Goal: Contribute content

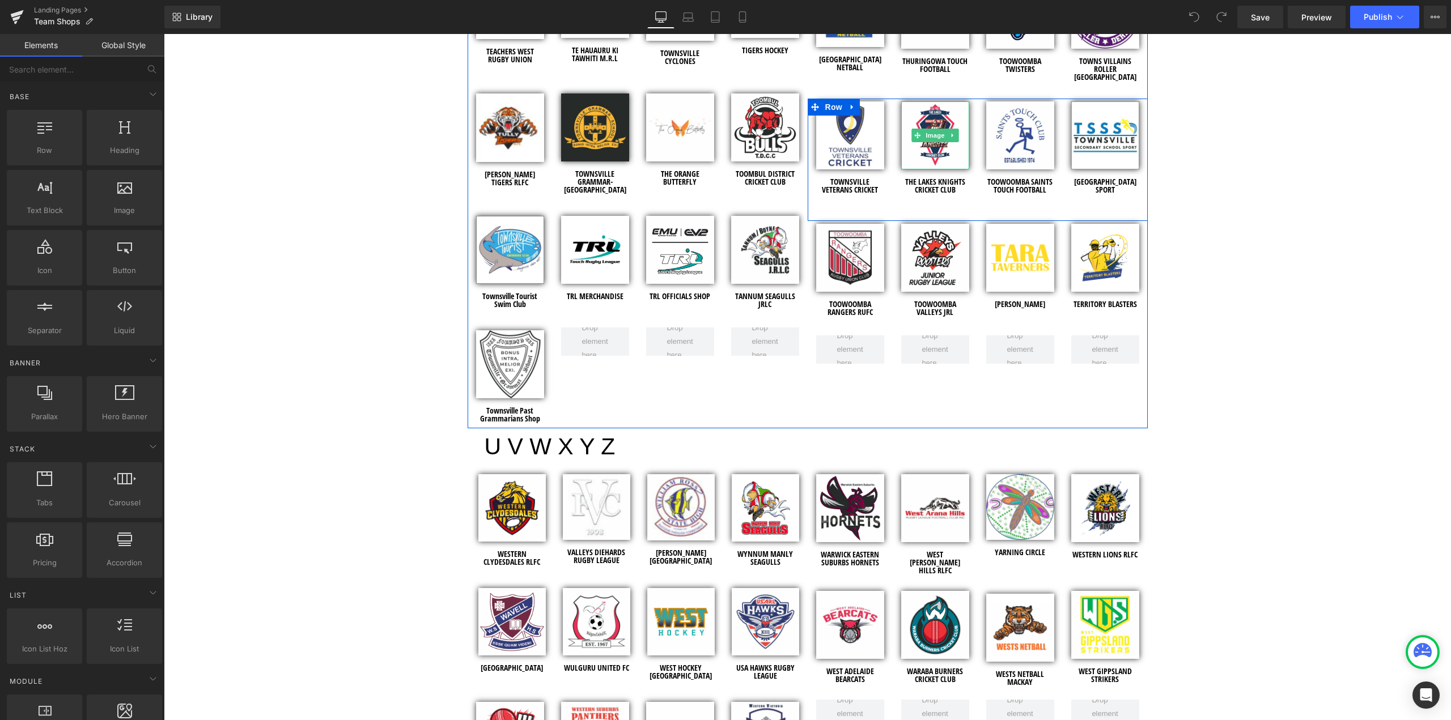
scroll to position [4818, 0]
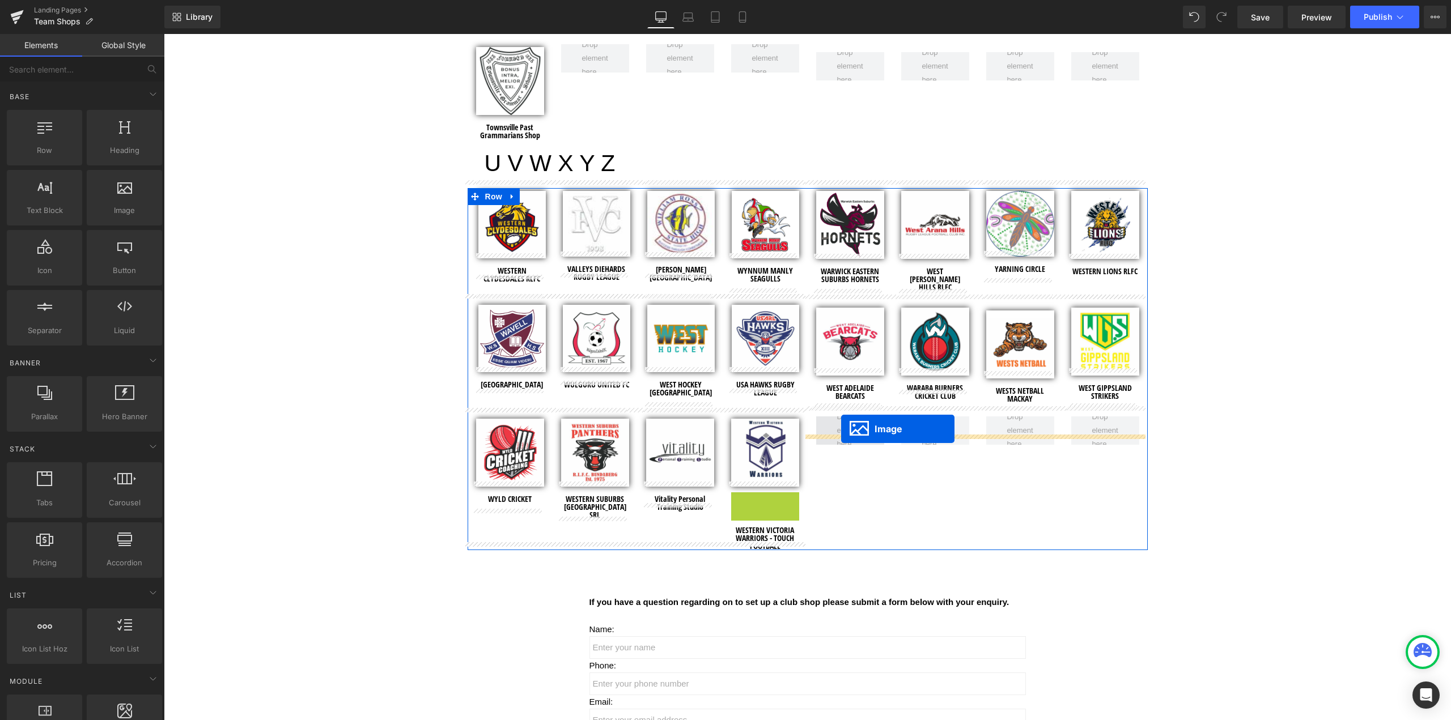
drag, startPoint x: 744, startPoint y: 519, endPoint x: 840, endPoint y: 430, distance: 131.2
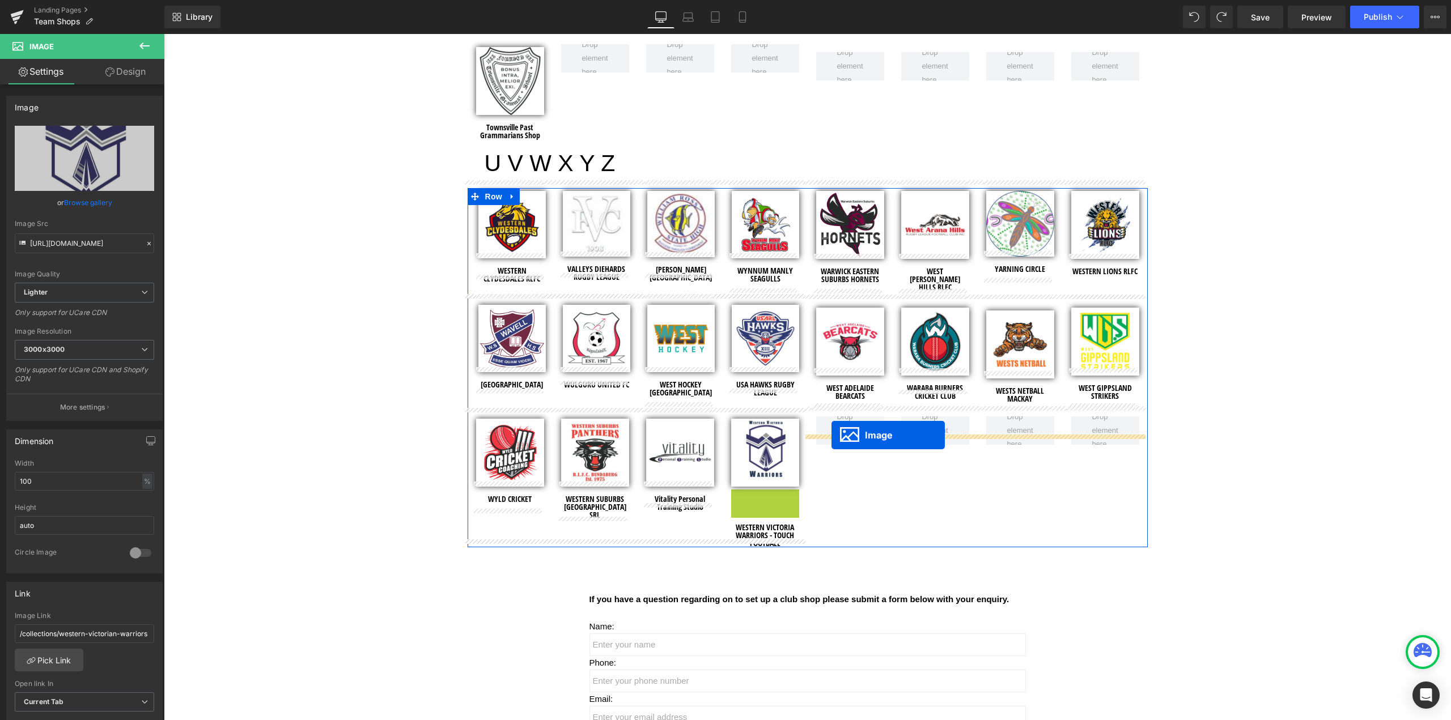
drag, startPoint x: 743, startPoint y: 514, endPoint x: 832, endPoint y: 435, distance: 118.4
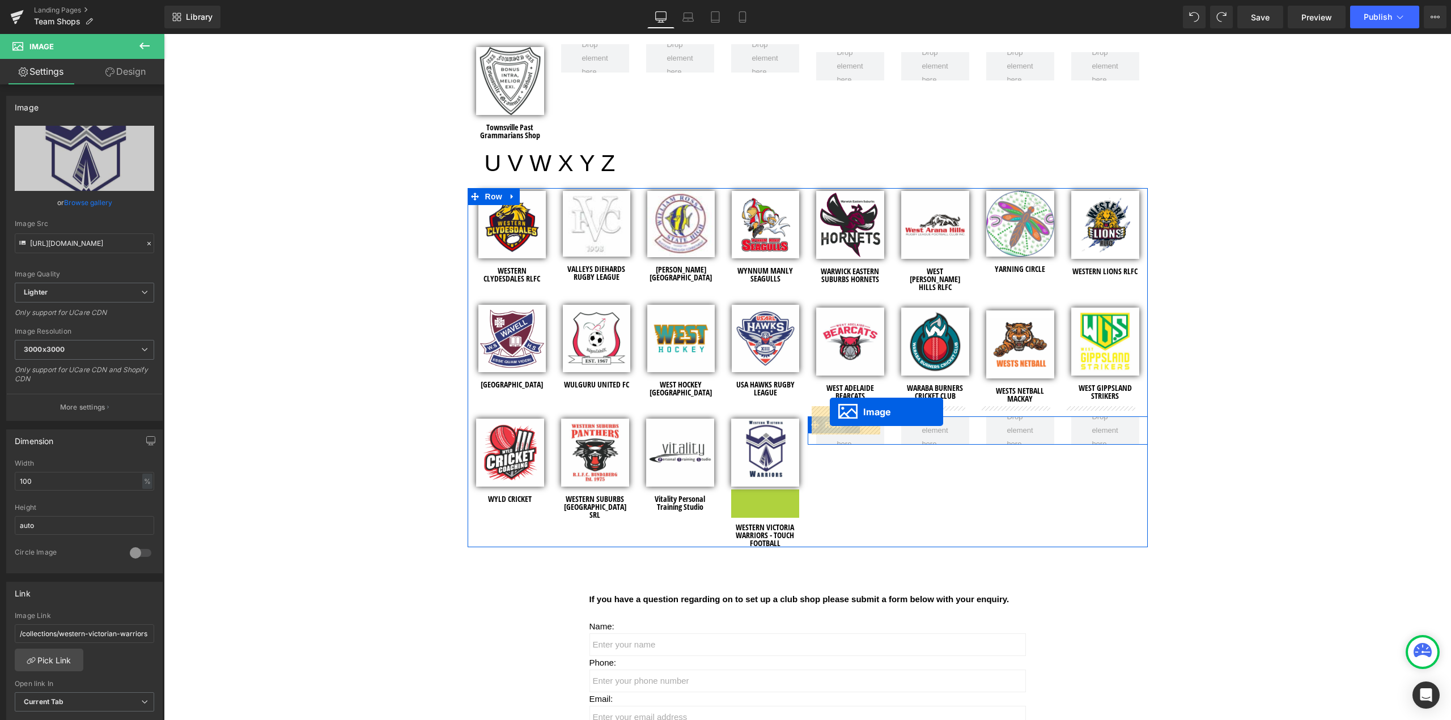
drag, startPoint x: 744, startPoint y: 514, endPoint x: 830, endPoint y: 412, distance: 133.5
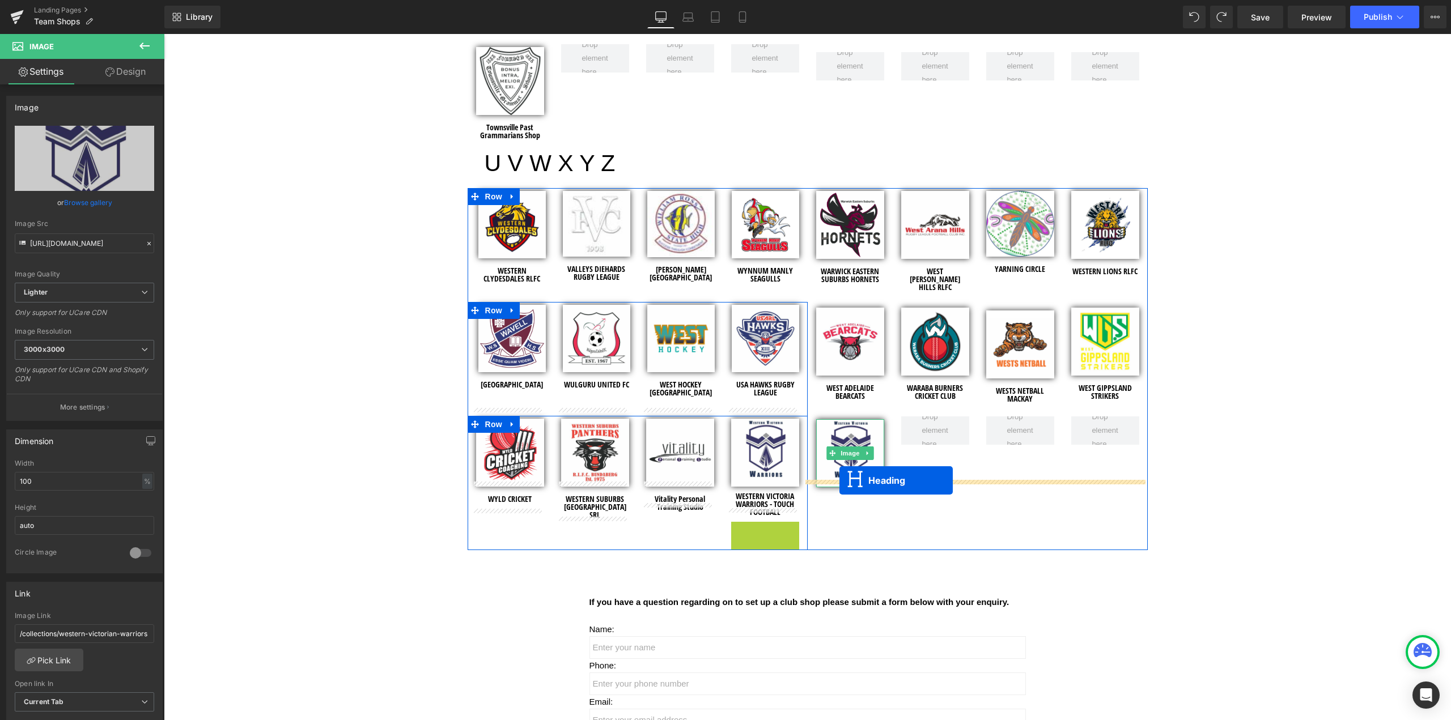
drag, startPoint x: 734, startPoint y: 528, endPoint x: 840, endPoint y: 481, distance: 115.5
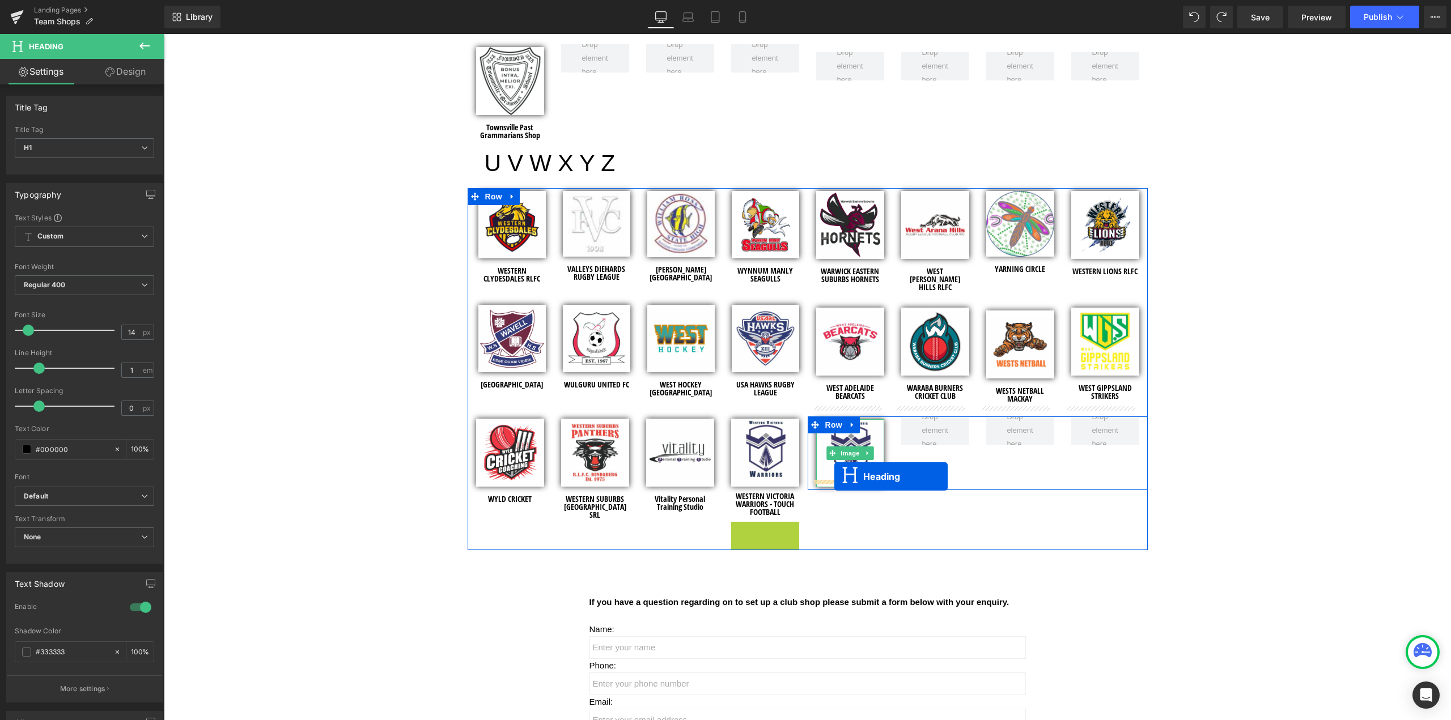
drag, startPoint x: 734, startPoint y: 528, endPoint x: 834, endPoint y: 477, distance: 113.1
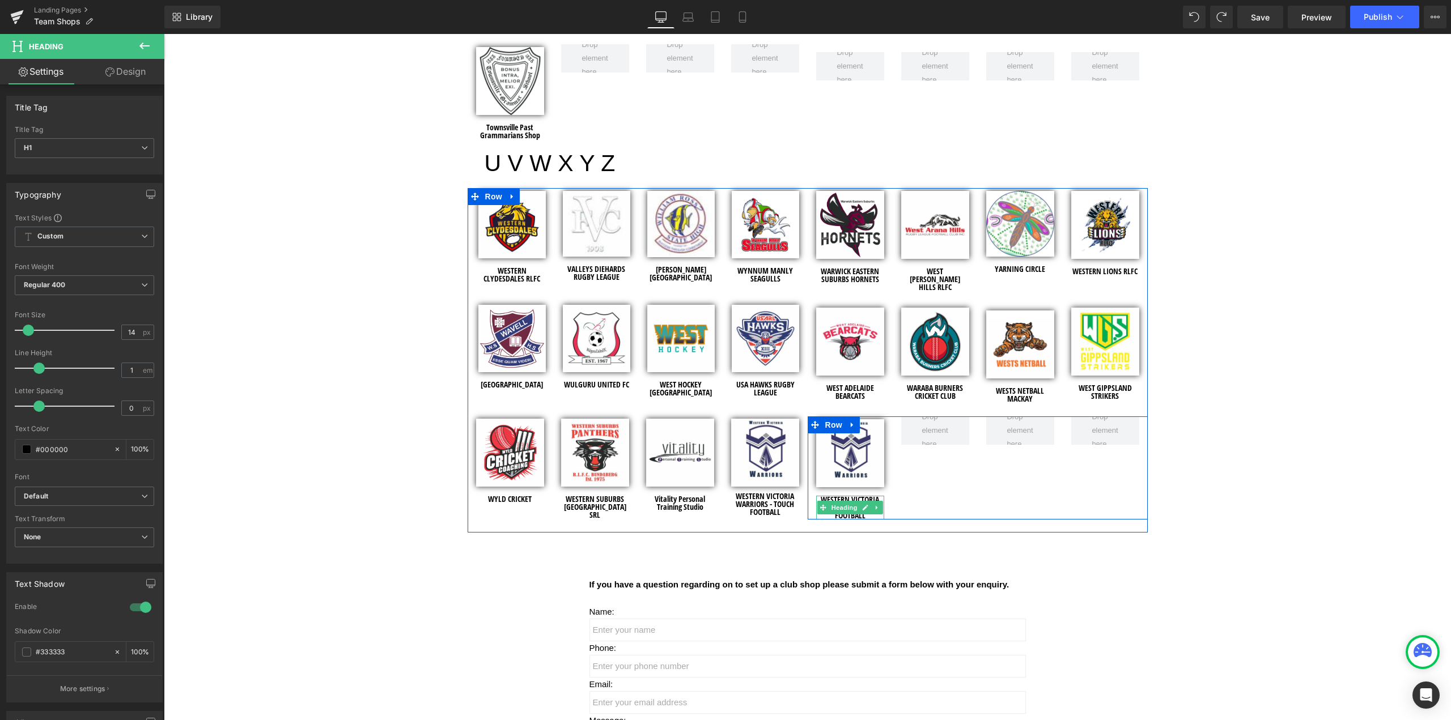
click at [859, 501] on link at bounding box center [865, 508] width 12 height 14
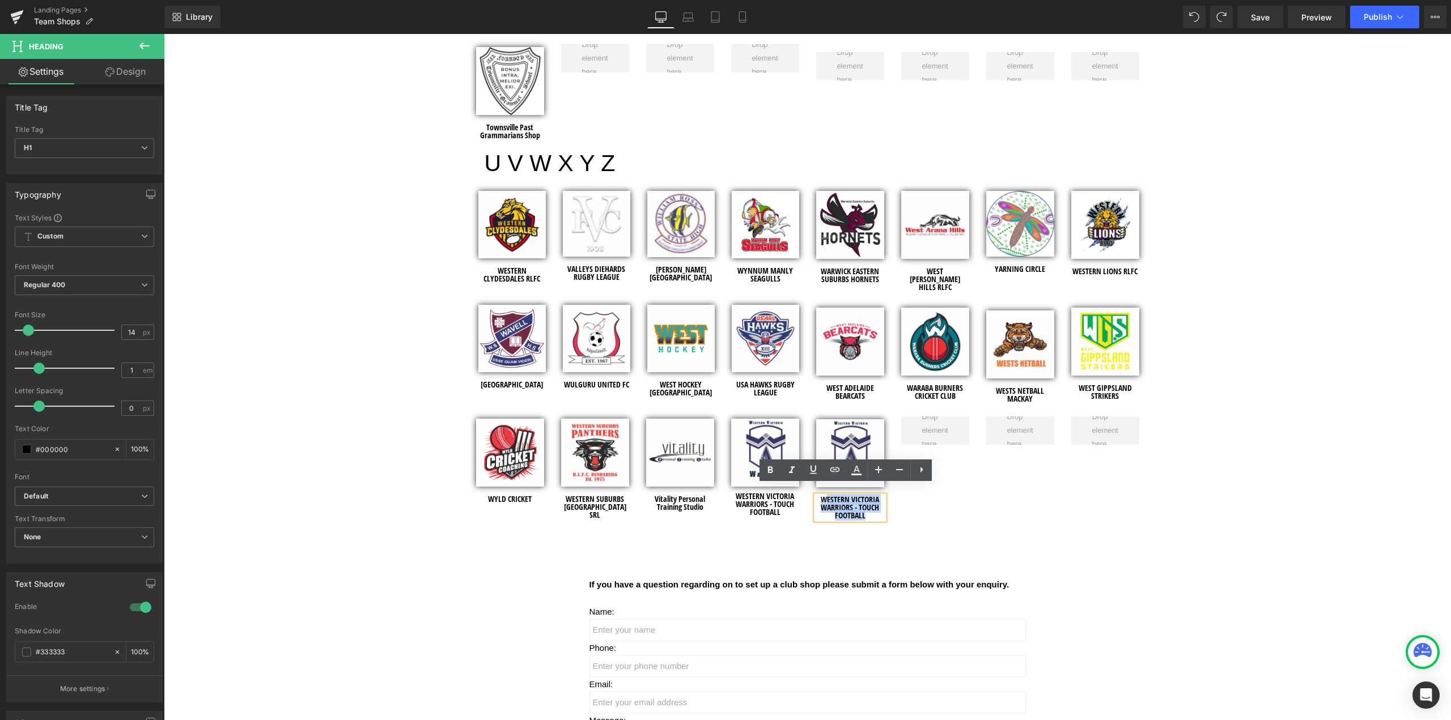
drag, startPoint x: 864, startPoint y: 504, endPoint x: 1005, endPoint y: 508, distance: 140.6
click at [822, 496] on h1 "WESTERN VICTORIA WARRIORS - TOUCH FOOTBALL" at bounding box center [850, 508] width 68 height 24
click at [850, 448] on span "Image" at bounding box center [850, 454] width 24 height 14
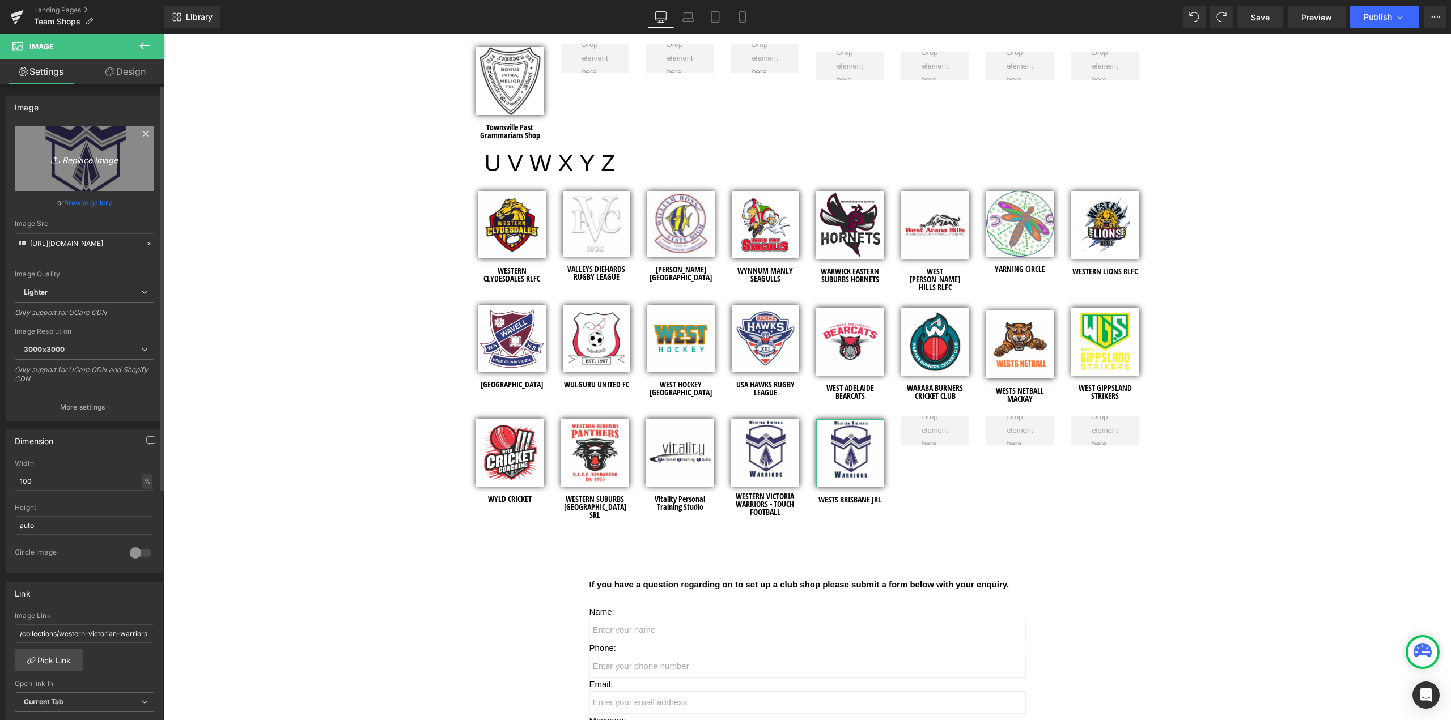
click at [88, 150] on link "Replace Image" at bounding box center [84, 158] width 139 height 65
type input "C:\fakepath\Wests Brisbane JRL - Shopify Images - 2025.jpg"
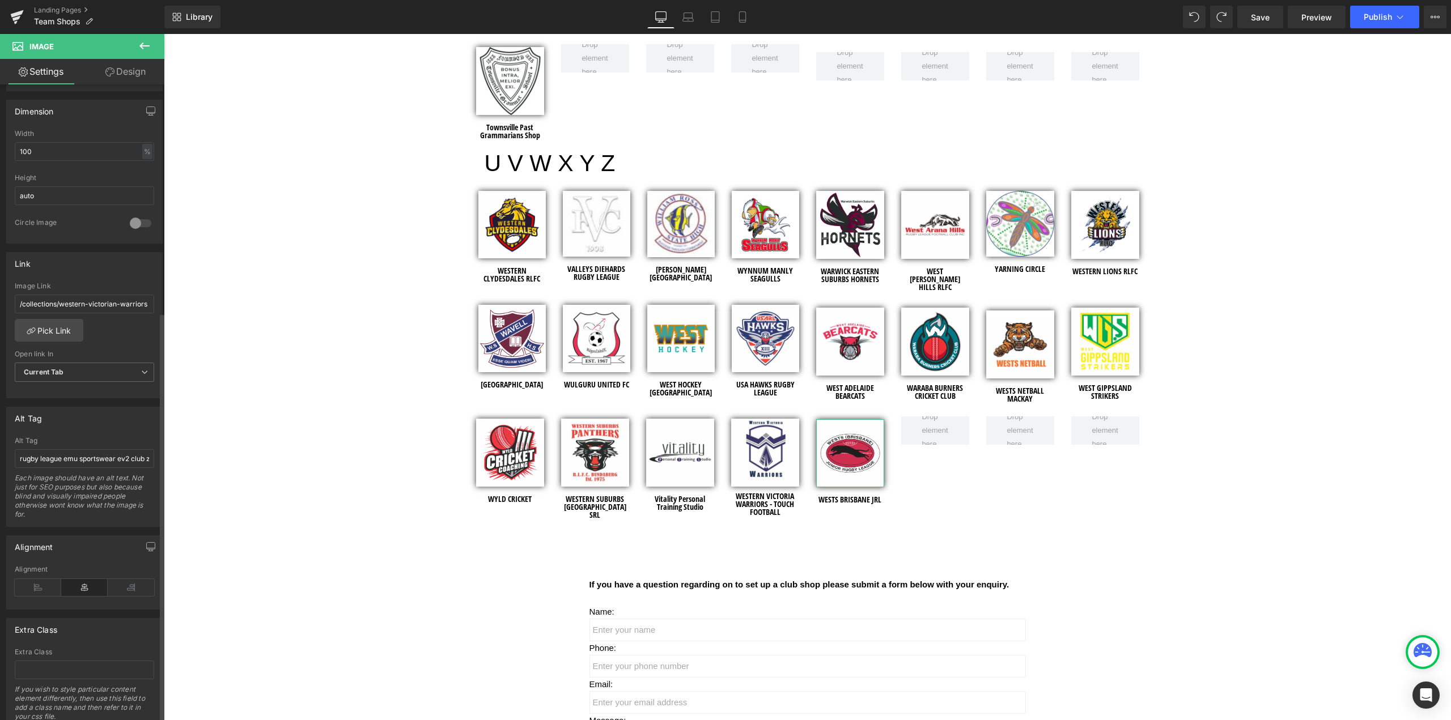
scroll to position [362, 0]
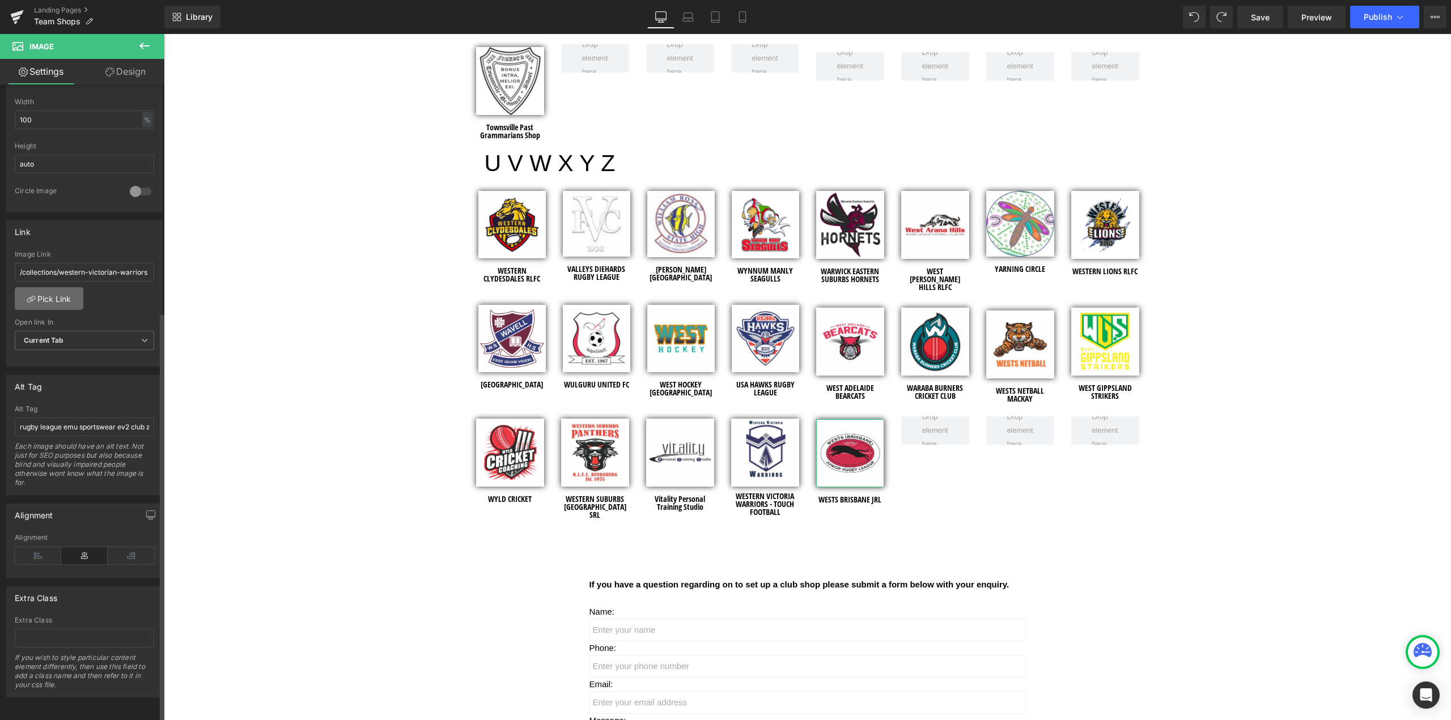
click at [64, 299] on link "Pick Link" at bounding box center [49, 298] width 69 height 23
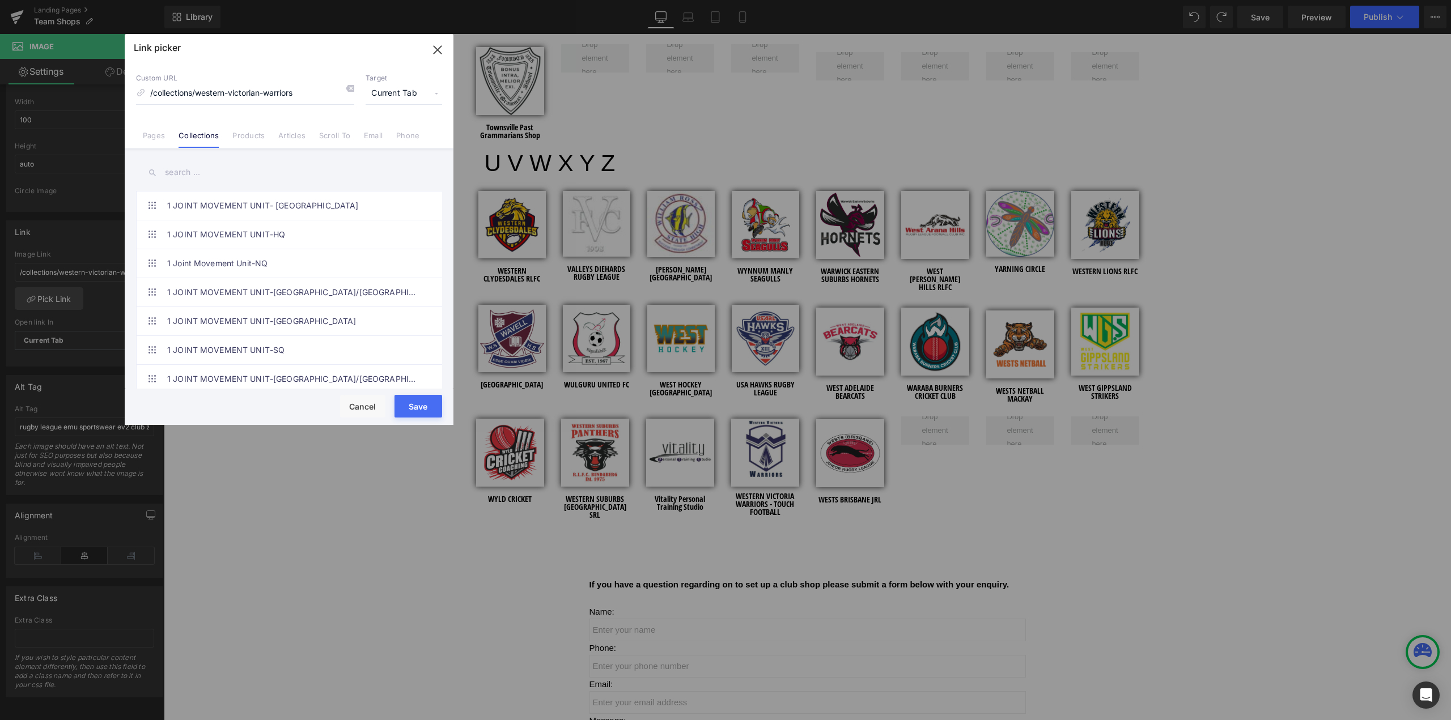
click at [209, 162] on input "text" at bounding box center [289, 173] width 306 height 26
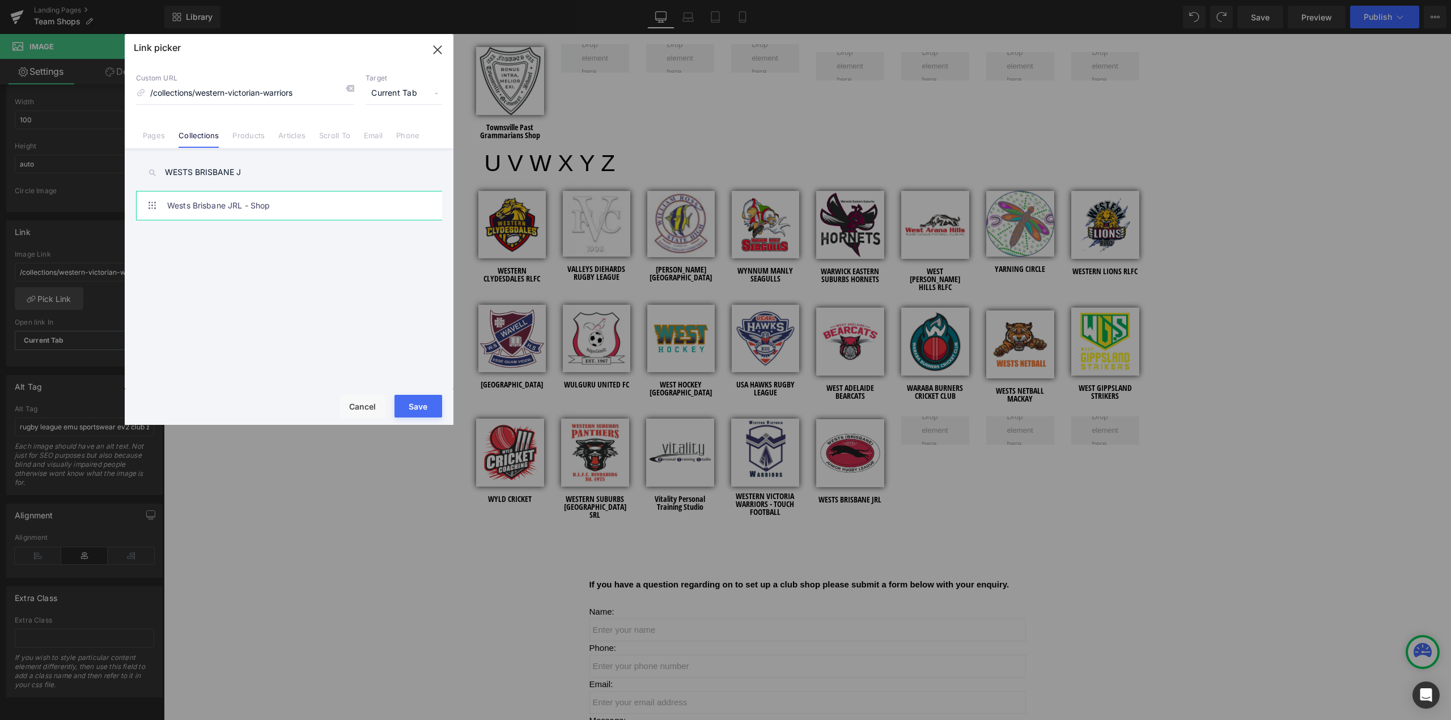
type input "WESTS BRISBANE J"
click at [222, 201] on link "Wests Brisbane JRL - Shop" at bounding box center [291, 206] width 249 height 28
click at [414, 407] on button "Save" at bounding box center [419, 406] width 48 height 23
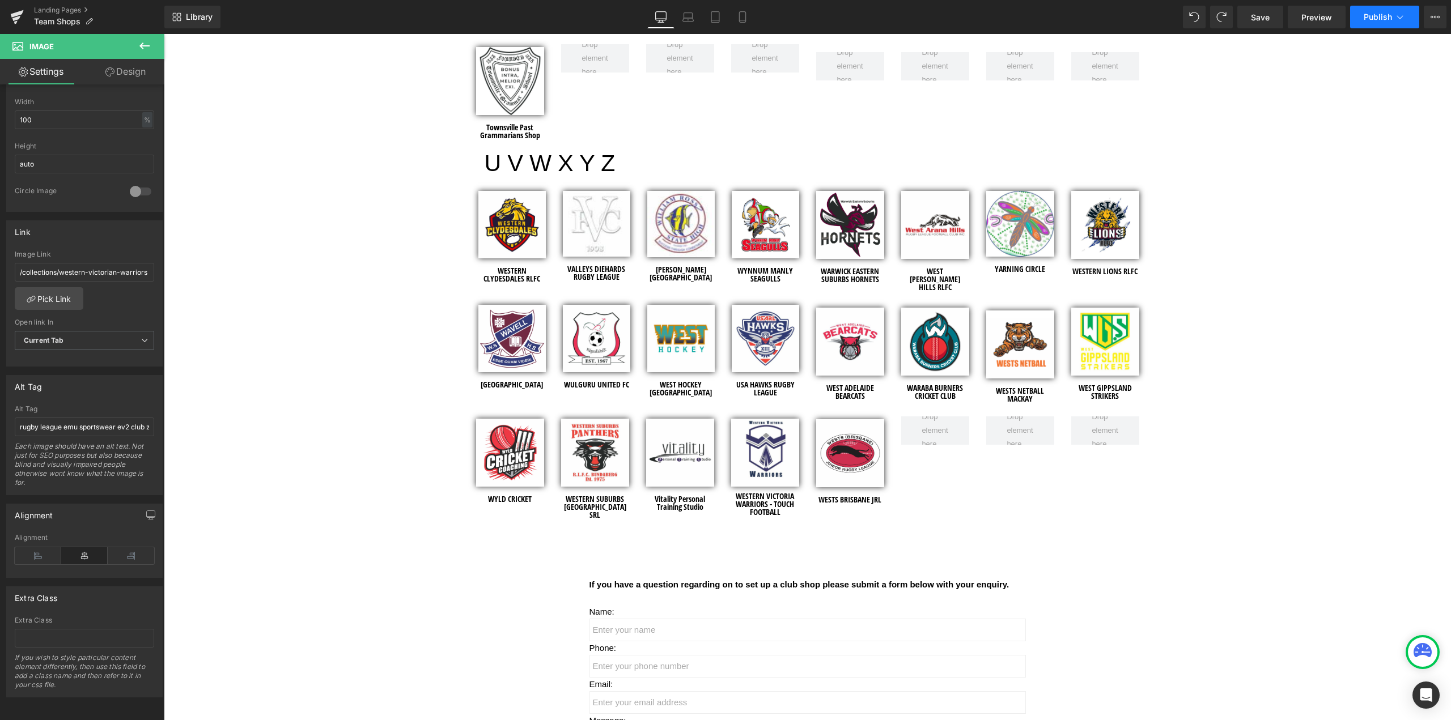
click at [1398, 10] on button "Publish" at bounding box center [1384, 17] width 69 height 23
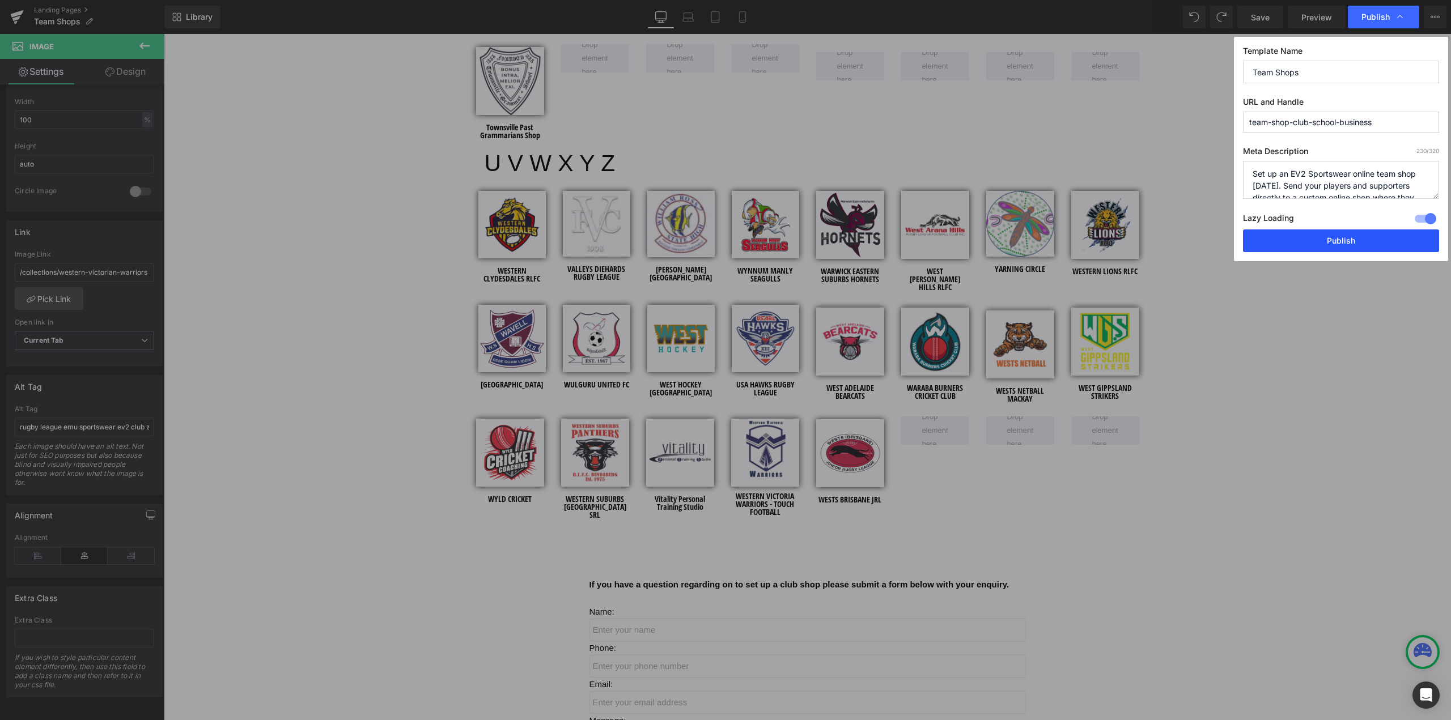
click at [1359, 242] on button "Publish" at bounding box center [1341, 241] width 196 height 23
